Goal: Task Accomplishment & Management: Manage account settings

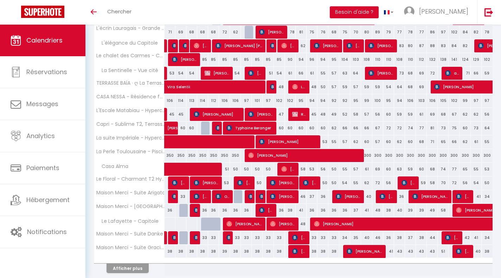
scroll to position [189, 0]
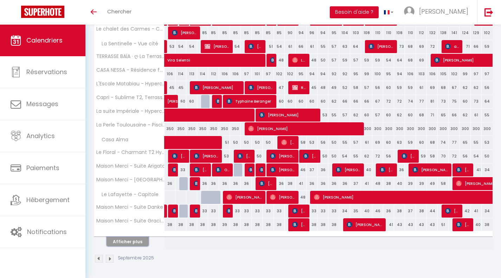
click at [124, 246] on button "Afficher plus" at bounding box center [128, 241] width 42 height 9
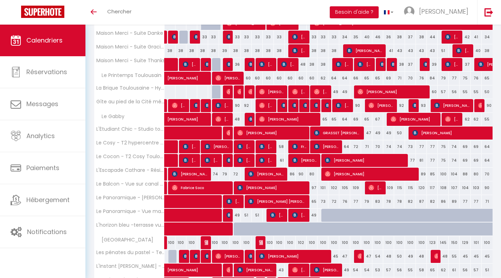
scroll to position [463, 0]
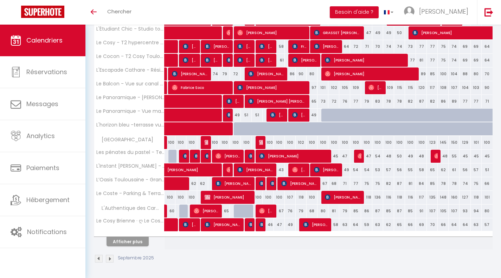
click at [323, 117] on div at bounding box center [326, 115] width 11 height 13
type input "57"
type input "Lun 15 Septembre 2025"
type input "[DATE] Septembre 2025"
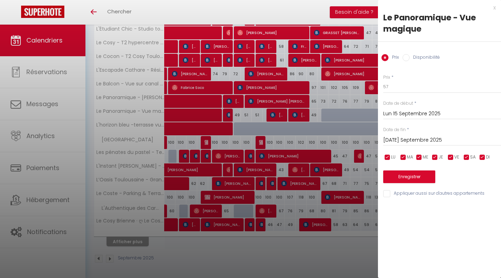
click at [329, 143] on div at bounding box center [250, 139] width 501 height 278
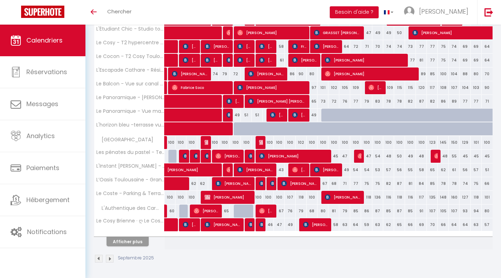
click at [118, 248] on th "Afficher plus" at bounding box center [129, 241] width 70 height 18
drag, startPoint x: 121, startPoint y: 244, endPoint x: 220, endPoint y: 229, distance: 100.3
click at [121, 244] on button "Afficher plus" at bounding box center [128, 241] width 42 height 9
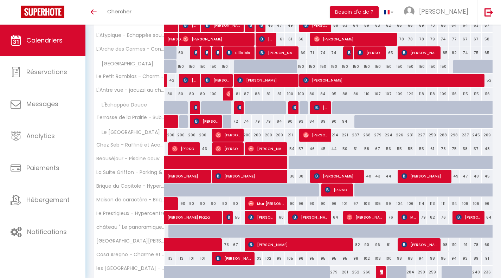
scroll to position [674, 0]
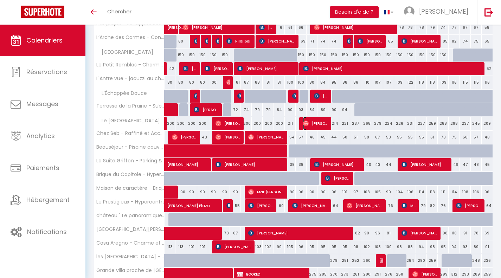
click at [323, 126] on span "[PERSON_NAME]" at bounding box center [315, 123] width 25 height 13
select select "OK"
select select "0"
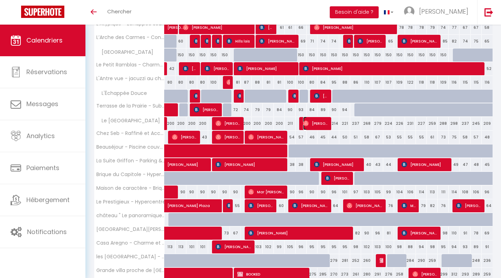
select select "1"
select select
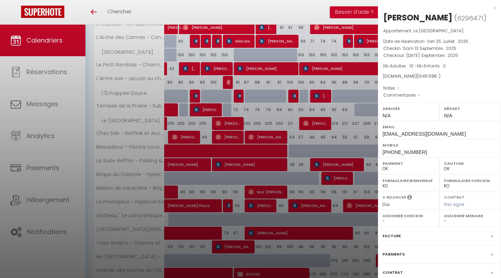
click at [303, 136] on div at bounding box center [250, 139] width 501 height 278
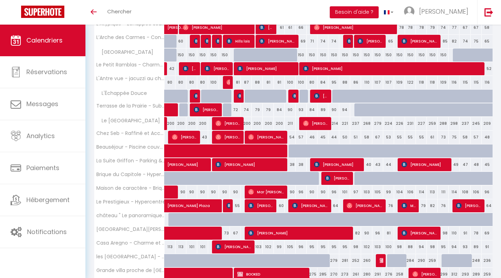
scroll to position [709, 0]
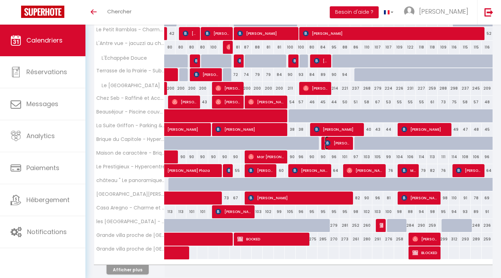
click at [328, 142] on img at bounding box center [328, 143] width 6 height 6
select select "KO"
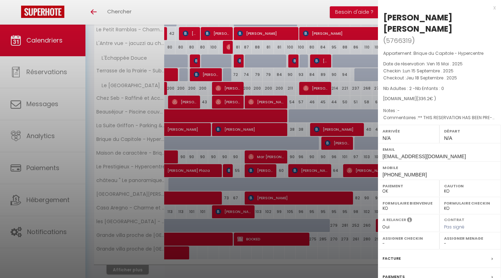
click at [296, 147] on div at bounding box center [250, 139] width 501 height 278
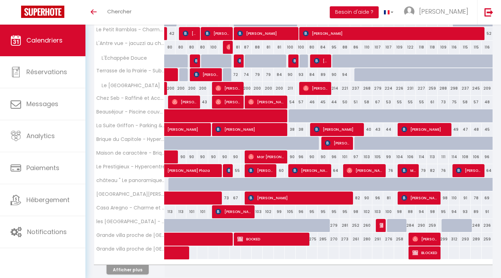
scroll to position [738, 0]
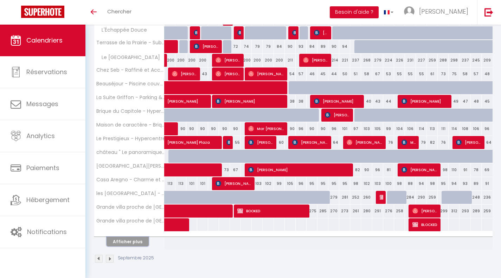
click at [124, 238] on button "Afficher plus" at bounding box center [128, 241] width 42 height 9
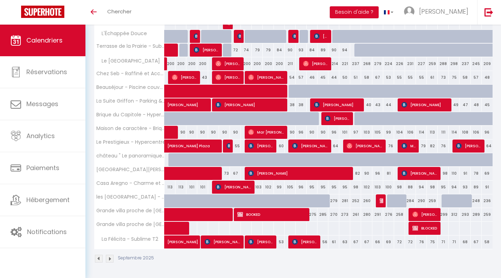
scroll to position [0, 0]
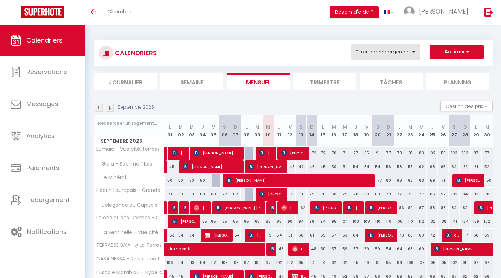
click at [396, 53] on button "Filtrer par hébergement" at bounding box center [386, 52] width 68 height 14
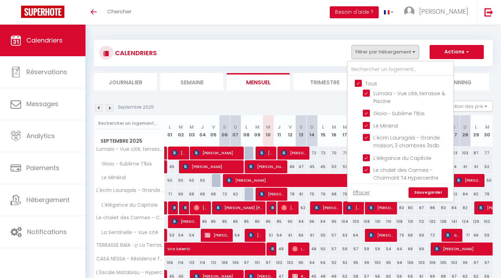
click at [357, 83] on input "Tous" at bounding box center [408, 82] width 106 height 7
checkbox input "false"
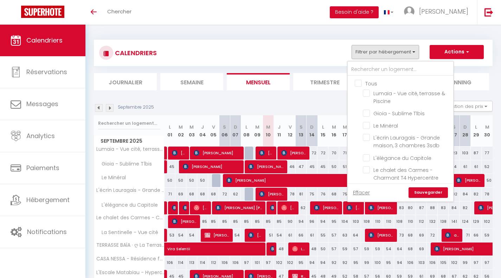
checkbox input "false"
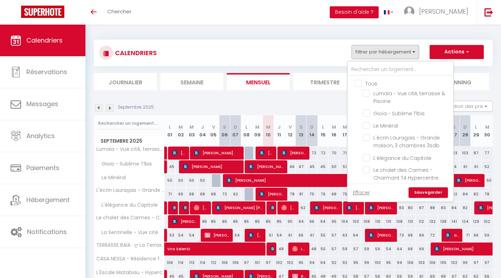
checkbox input "false"
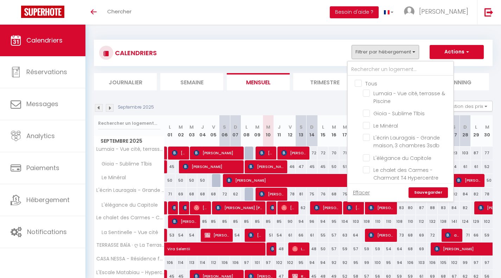
checkbox input "false"
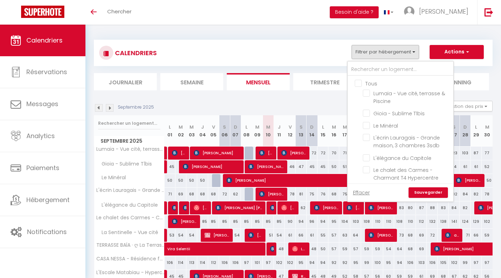
checkbox input "false"
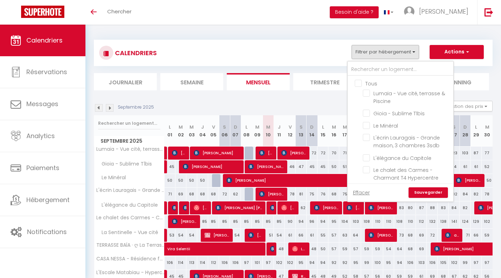
checkbox input "false"
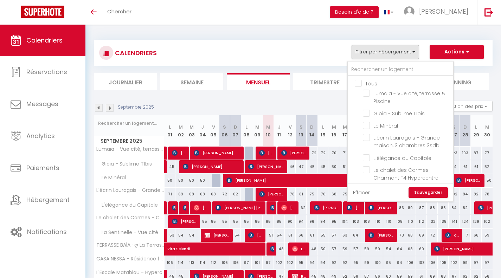
checkbox input "false"
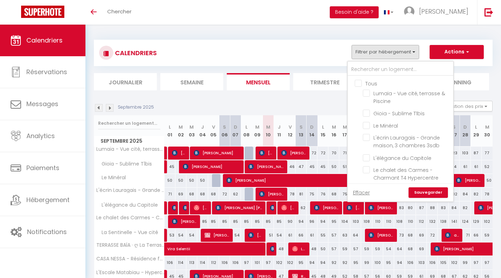
checkbox input "false"
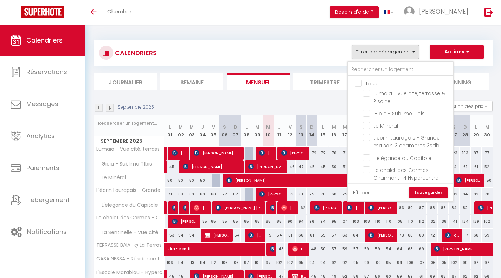
checkbox input "false"
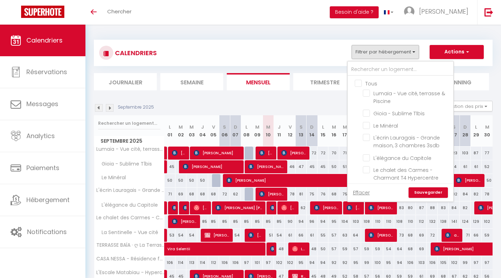
checkbox input "false"
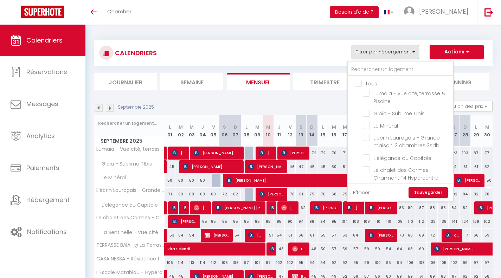
checkbox input "false"
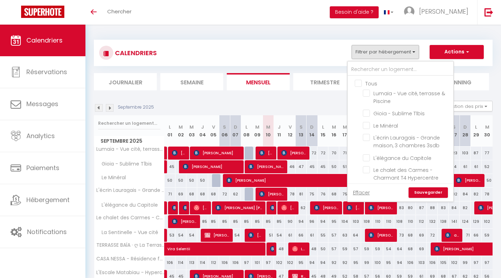
checkbox input "false"
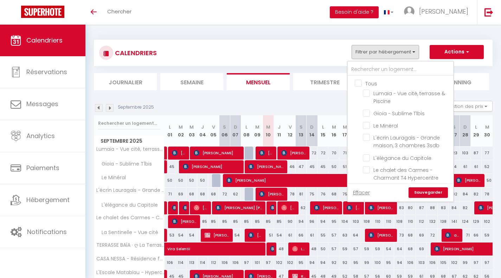
checkbox input "false"
click at [365, 69] on input "text" at bounding box center [401, 69] width 106 height 13
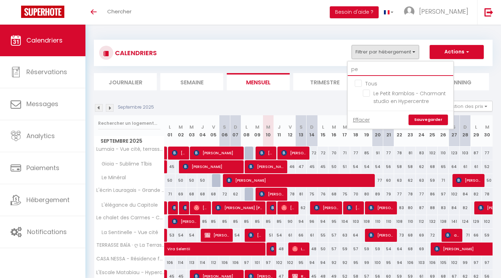
type input "p"
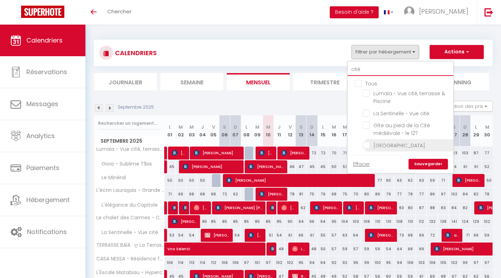
type input "cité"
click at [367, 145] on input "[GEOGRAPHIC_DATA]" at bounding box center [407, 144] width 88 height 7
checkbox input "true"
click at [418, 161] on link "Sauvegarder" at bounding box center [428, 164] width 39 height 11
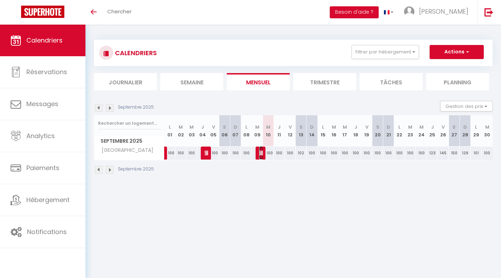
click at [263, 152] on img at bounding box center [262, 153] width 6 height 6
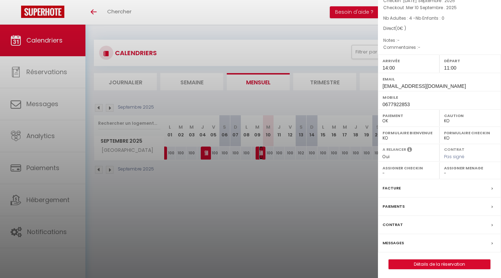
scroll to position [50, 0]
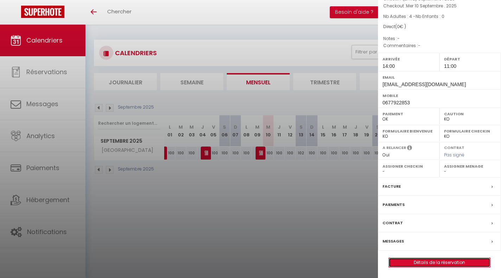
click at [422, 263] on link "Détails de la réservation" at bounding box center [439, 262] width 101 height 9
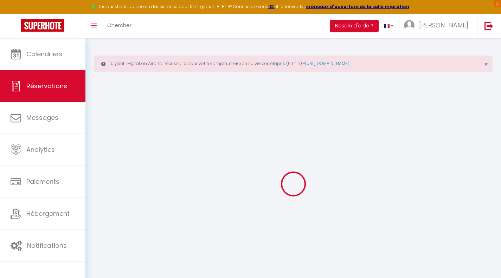
type input "RESA"
type input "Propriétaire"
type input "[EMAIL_ADDRESS][DOMAIN_NAME]"
type input "0677922853"
select select
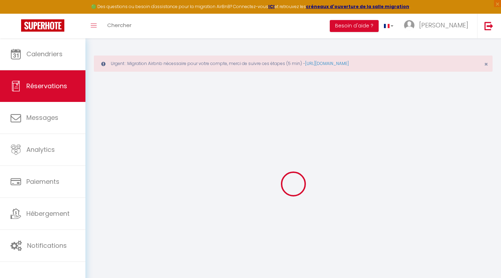
select select "72072"
select select "1"
type input "[DATE] Septembre 2025"
select select
type input "Mer 10 Septembre 2025"
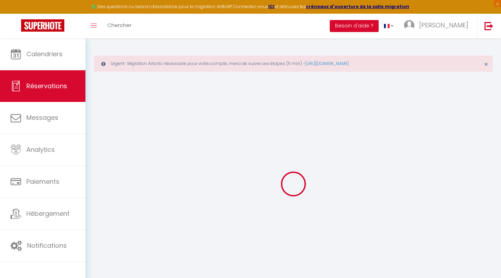
select select
type input "4"
select select "12"
select select
checkbox input "false"
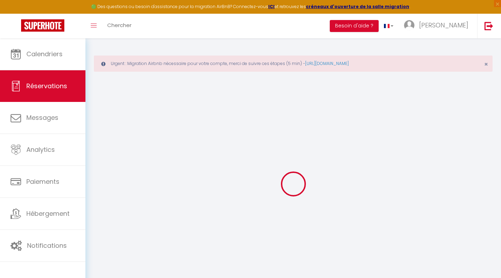
type input "0"
select select
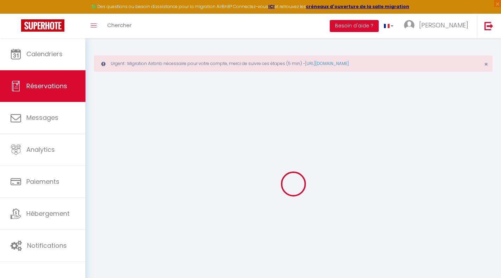
select select
select select "14"
checkbox input "false"
select select
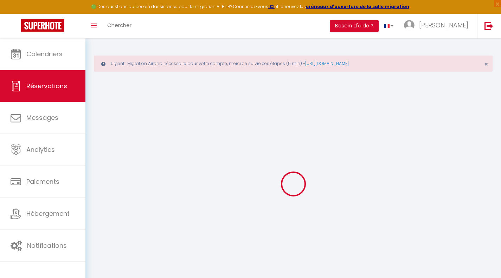
select select
checkbox input "false"
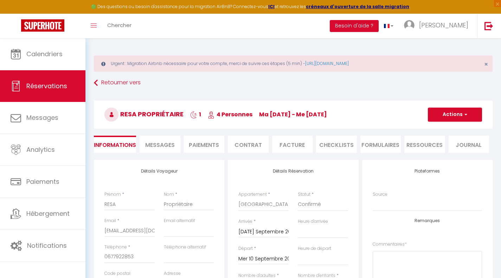
select select
checkbox input "false"
select select
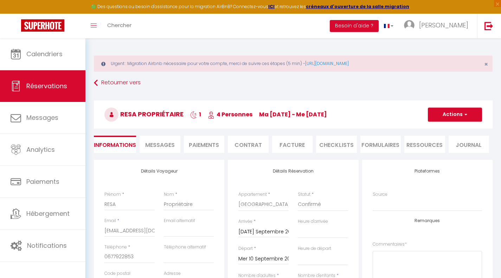
select select
checkbox input "false"
select select
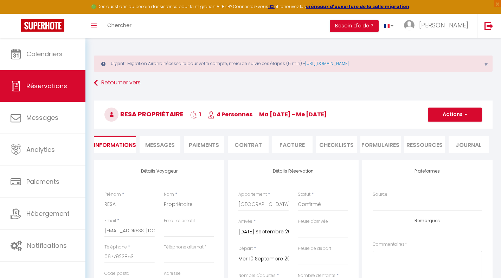
select select
checkbox input "false"
select select
checkbox input "false"
select select "14:00"
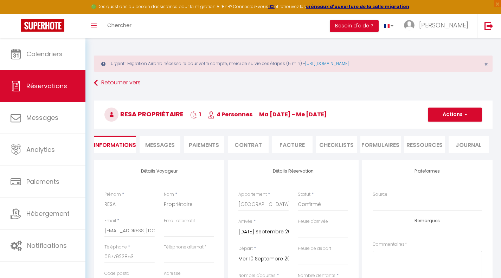
select select "11:00"
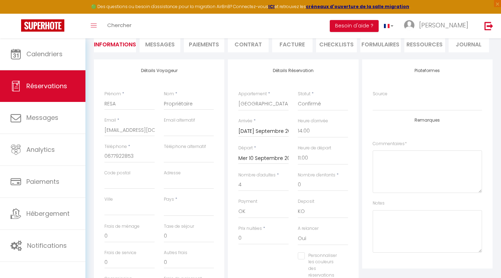
scroll to position [106, 0]
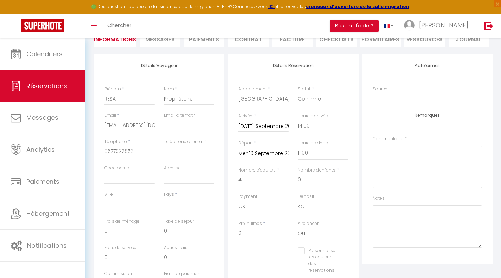
click at [269, 129] on input "[DATE] Septembre 2025" at bounding box center [263, 126] width 50 height 9
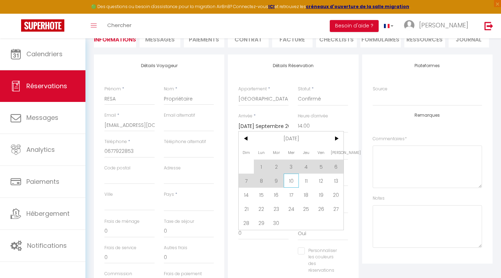
click at [294, 185] on span "10" at bounding box center [291, 181] width 15 height 14
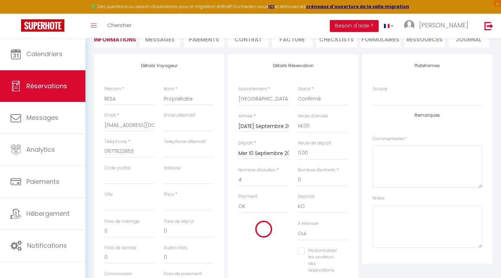
select select
type input "Mer 10 Septembre 2025"
checkbox input "false"
select select
checkbox input "false"
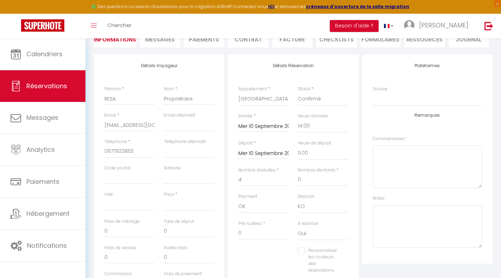
click at [265, 157] on input "Mer 10 Septembre 2025" at bounding box center [263, 153] width 50 height 9
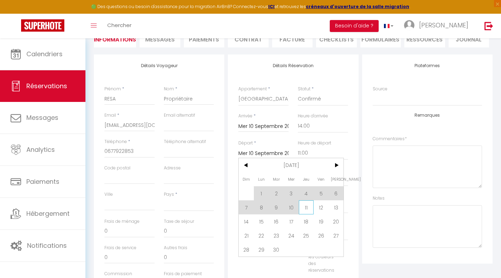
click at [305, 205] on span "11" at bounding box center [306, 207] width 15 height 14
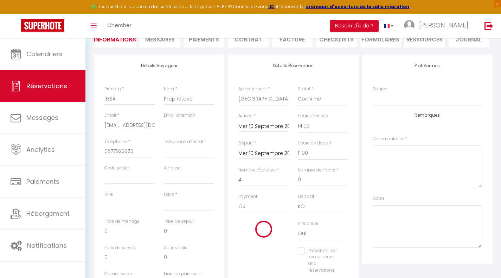
select select
type input "Jeu 11 Septembre 2025"
checkbox input "false"
select select
checkbox input "false"
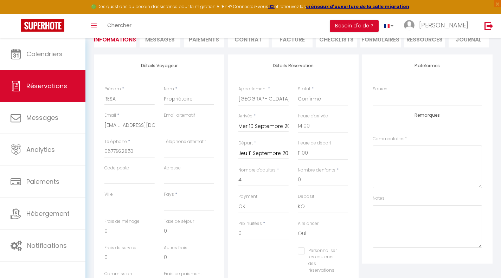
scroll to position [0, 0]
click at [359, 150] on div "Détails Réservation Appartement * Lumaïa - Vue cité, terrasse & Piscine [PERSON…" at bounding box center [293, 186] width 134 height 262
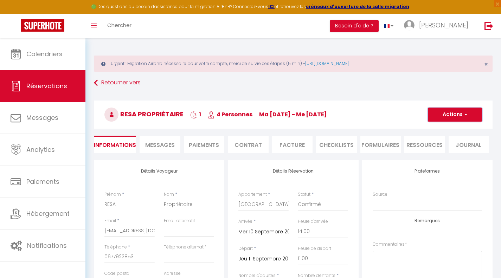
click at [458, 112] on button "Actions" at bounding box center [455, 115] width 54 height 14
click at [448, 130] on link "Enregistrer" at bounding box center [448, 130] width 56 height 9
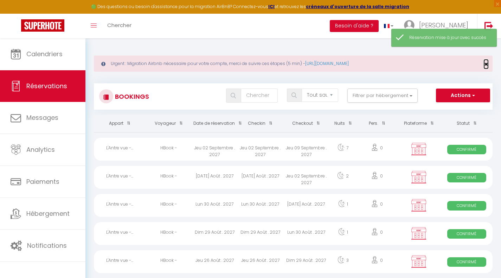
click at [486, 64] on span "×" at bounding box center [486, 64] width 4 height 9
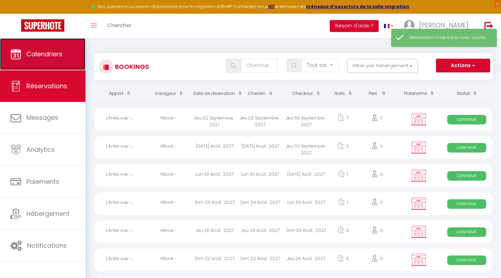
click at [49, 55] on span "Calendriers" at bounding box center [44, 54] width 36 height 9
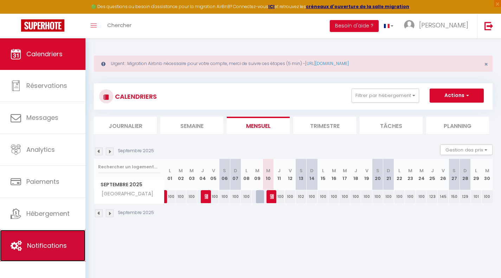
click at [57, 238] on link "Notifications" at bounding box center [42, 246] width 85 height 32
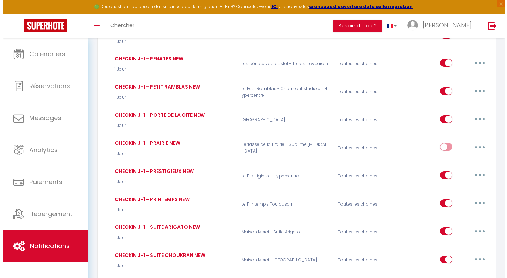
scroll to position [2844, 0]
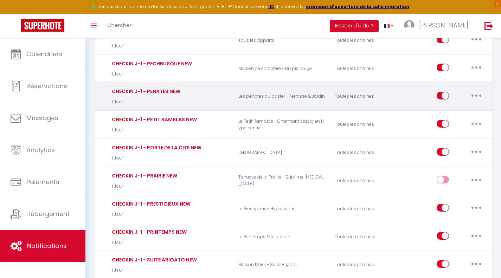
click at [475, 90] on button "button" at bounding box center [477, 95] width 20 height 11
click at [451, 106] on link "Editer" at bounding box center [458, 112] width 52 height 12
type input "CHECKIN J-1 - PENATES NEW"
select select "1 Jour"
select select "if_booking_is_paid"
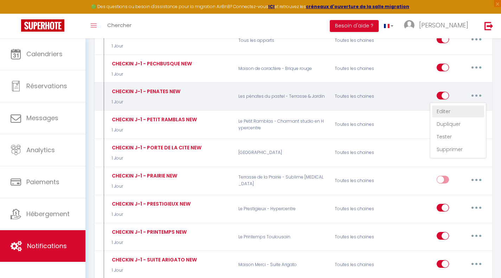
checkbox input "true"
checkbox input "false"
radio input "true"
type input "Guide de bienvenue"
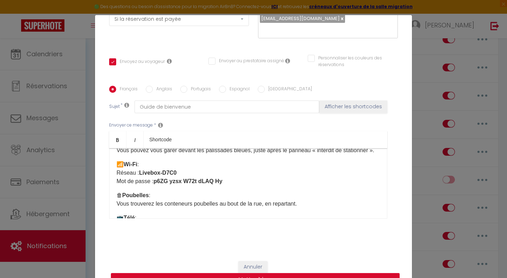
scroll to position [141, 0]
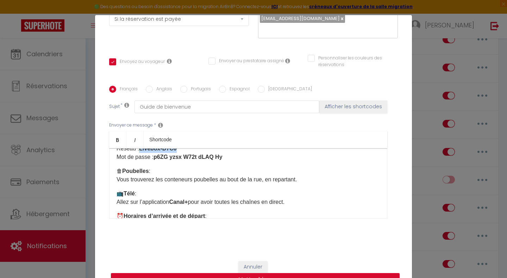
drag, startPoint x: 172, startPoint y: 164, endPoint x: 138, endPoint y: 162, distance: 34.9
click at [138, 161] on p "📶 Wi-Fi : Réseau : Livebox-D7C0 Mot de passe : p6ZG yzsx W72t dLAQ Hy" at bounding box center [247, 148] width 263 height 25
drag, startPoint x: 221, startPoint y: 178, endPoint x: 157, endPoint y: 173, distance: 63.5
click at [157, 173] on div "Bonjour, Nous avons hâte de vous accueillir dans notre logement ! Voici les inf…" at bounding box center [248, 183] width 278 height 70
click at [208, 181] on div "Bonjour, Nous avons hâte de vous accueillir dans notre logement ! Voici les inf…" at bounding box center [248, 183] width 278 height 70
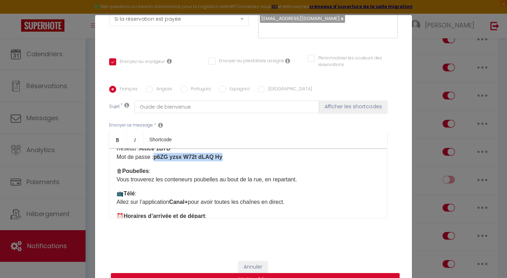
drag, startPoint x: 224, startPoint y: 176, endPoint x: 153, endPoint y: 177, distance: 71.8
click at [153, 161] on p "📶 Wi-Fi : Réseau : Altice 1B7D Mot de passe : p6ZG yzsx W72t dLAQ Hy" at bounding box center [247, 148] width 263 height 25
drag, startPoint x: 200, startPoint y: 176, endPoint x: 108, endPoint y: 166, distance: 93.4
click at [109, 166] on div "Bonjour, Nous avons hâte de vous accueillir dans notre logement ! Voici les inf…" at bounding box center [248, 183] width 278 height 70
copy p "Réseau : Altice 1B7D Mot de passe : Q6T4ETJ1GHT"
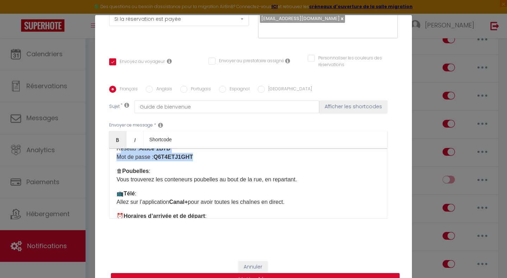
copy p "Réseau : Altice 1B7D Mot de passe : Q6T4ETJ1GHT"
click at [161, 88] on label "Anglais" at bounding box center [162, 90] width 19 height 8
click at [153, 88] on input "Anglais" at bounding box center [149, 89] width 7 height 7
radio input "true"
checkbox input "true"
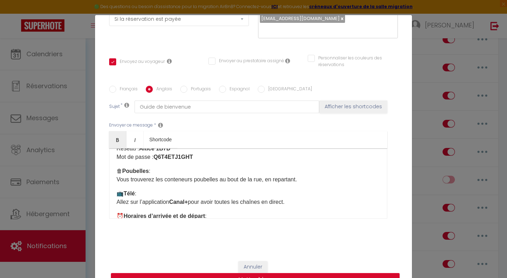
checkbox input "false"
type input "WELCOME GUIDE folder"
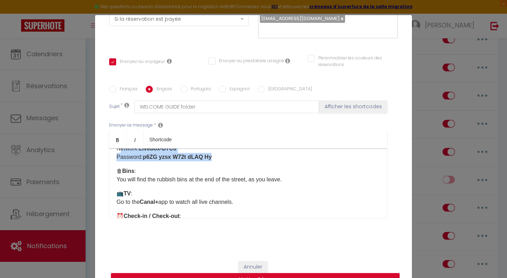
drag, startPoint x: 211, startPoint y: 165, endPoint x: 107, endPoint y: 155, distance: 104.6
click at [109, 155] on div "Hello, We look forward to welcoming you to our property! Here is the important …" at bounding box center [248, 183] width 278 height 70
click at [191, 90] on label "Portugais" at bounding box center [199, 90] width 24 height 8
click at [187, 90] on input "Portugais" at bounding box center [183, 89] width 7 height 7
radio input "true"
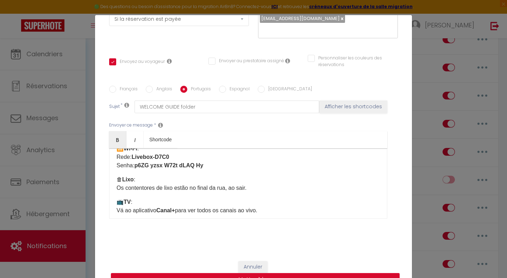
checkbox input "true"
checkbox input "false"
type input "WELCOME GUIDE"
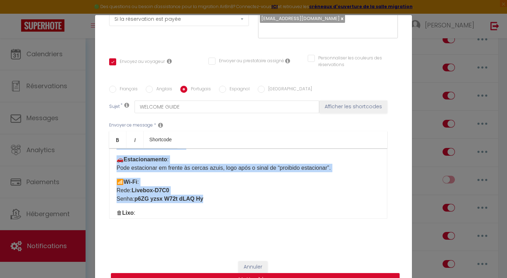
scroll to position [84, 0]
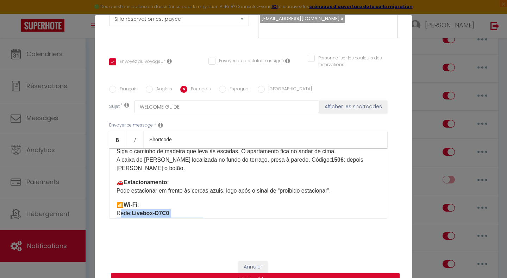
drag, startPoint x: 154, startPoint y: 161, endPoint x: 108, endPoint y: 215, distance: 70.6
click at [109, 215] on div "Olá, Estamos ansiosos para recebê-lo no nosso alojamento! Aqui estão as informa…" at bounding box center [248, 183] width 278 height 70
click at [226, 89] on label "Espagnol" at bounding box center [238, 90] width 24 height 8
click at [223, 89] on input "Espagnol" at bounding box center [222, 89] width 7 height 7
radio input "true"
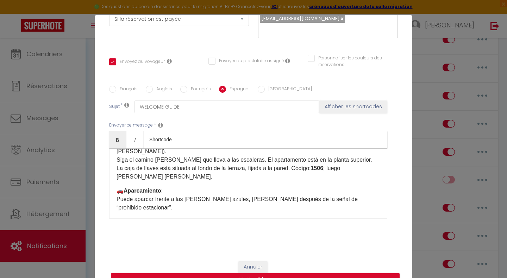
checkbox input "true"
checkbox input "false"
type input "GUÍA DE [PERSON_NAME]"
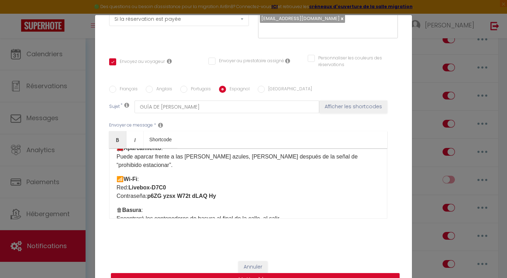
scroll to position [120, 0]
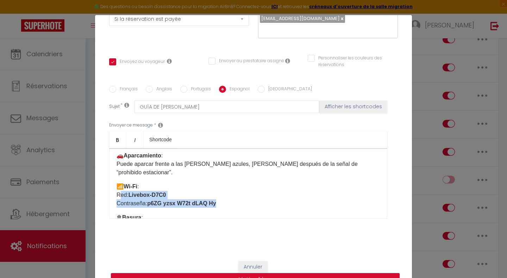
drag, startPoint x: 213, startPoint y: 196, endPoint x: 85, endPoint y: 183, distance: 128.7
click at [85, 183] on div "Modifier la notification × Titre * CHECKIN J-1 - PENATES NEW Pour cet hébergeme…" at bounding box center [253, 139] width 507 height 278
click at [257, 91] on input "[GEOGRAPHIC_DATA]" at bounding box center [260, 89] width 7 height 7
radio input "true"
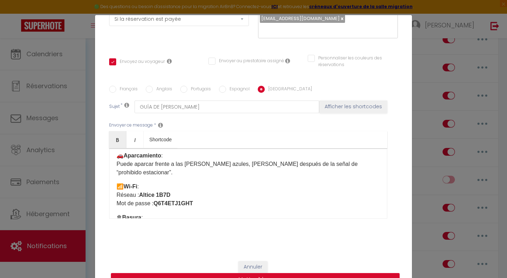
checkbox input "true"
checkbox input "false"
type input "[PERSON_NAME]"
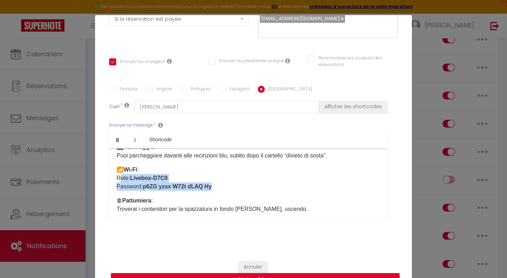
drag, startPoint x: 212, startPoint y: 186, endPoint x: 101, endPoint y: 176, distance: 111.6
click at [101, 176] on div "Titre * CHECKIN J-1 - PENATES NEW Pour cet hébergement Sélectionner les héberge…" at bounding box center [253, 86] width 317 height 337
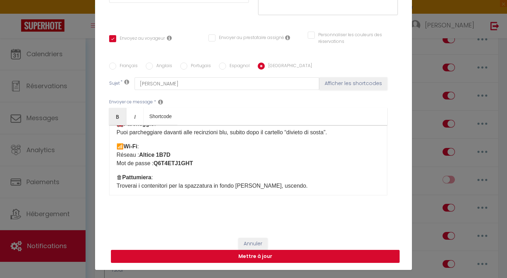
scroll to position [30, 0]
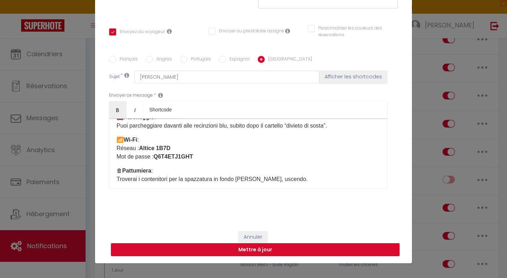
click at [286, 247] on button "Mettre à jour" at bounding box center [255, 249] width 288 height 13
checkbox input "true"
checkbox input "false"
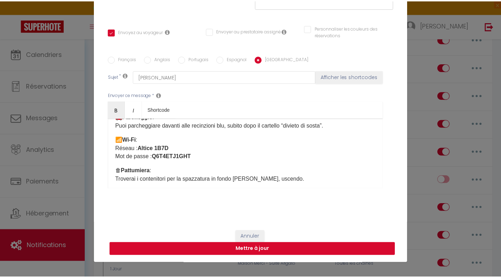
scroll to position [117, 0]
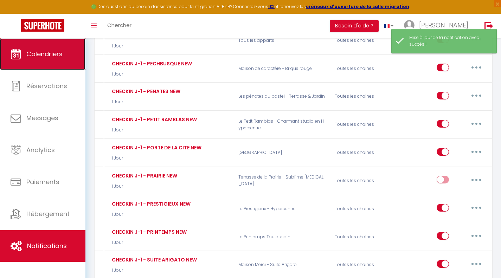
click at [47, 52] on span "Calendriers" at bounding box center [44, 54] width 36 height 9
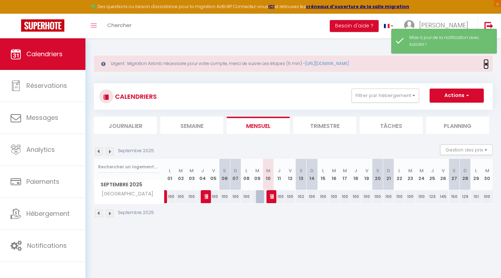
click at [486, 65] on span "×" at bounding box center [486, 64] width 4 height 9
